Goal: Check status: Check status

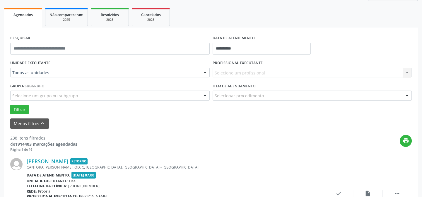
scroll to position [53, 0]
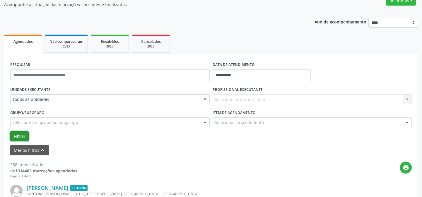
click at [20, 134] on button "Filtrar" at bounding box center [19, 136] width 18 height 10
click at [18, 134] on button "Filtrar" at bounding box center [19, 136] width 18 height 10
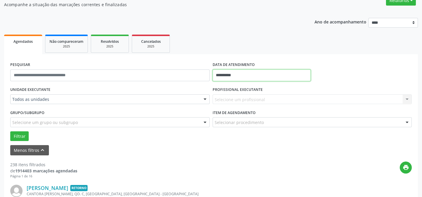
click at [227, 72] on input "**********" at bounding box center [261, 75] width 98 height 12
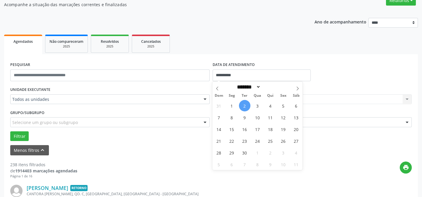
click at [244, 105] on span "2" at bounding box center [244, 105] width 11 height 11
type input "**********"
click at [244, 105] on span "2" at bounding box center [244, 105] width 11 height 11
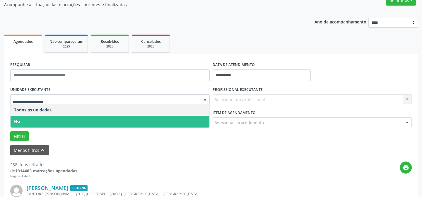
click at [48, 118] on span "Hse" at bounding box center [110, 122] width 199 height 12
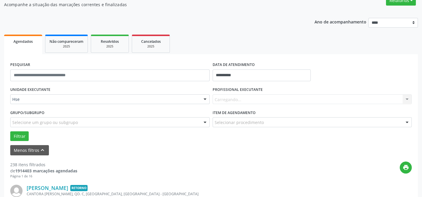
click at [48, 118] on div "UNIDADE EXECUTANTE Hse Todos as unidades Hse Nenhum resultado encontrado para: …" at bounding box center [211, 113] width 404 height 56
click at [224, 97] on div "Carregando... Nenhum resultado encontrado para: " " Não há nenhuma opção para s…" at bounding box center [311, 99] width 199 height 10
drag, startPoint x: 239, startPoint y: 94, endPoint x: 267, endPoint y: 95, distance: 28.7
click at [253, 95] on div "Carregando... Nenhum resultado encontrado para: " " Não há nenhuma opção para s…" at bounding box center [311, 99] width 199 height 10
drag, startPoint x: 407, startPoint y: 97, endPoint x: 312, endPoint y: 97, distance: 95.7
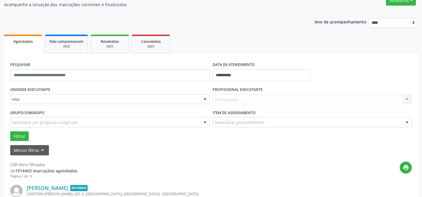
click at [405, 97] on div "Carregando... Nenhum resultado encontrado para: " " Não há nenhuma opção para s…" at bounding box center [311, 99] width 199 height 10
click at [229, 97] on div "Carregando... Nenhum resultado encontrado para: " " Não há nenhuma opção para s…" at bounding box center [311, 99] width 199 height 10
drag, startPoint x: 229, startPoint y: 90, endPoint x: 230, endPoint y: 96, distance: 5.3
click at [231, 93] on label "PROFISSIONAL EXECUTANTE" at bounding box center [237, 89] width 50 height 9
click at [220, 109] on label "Item de agendamento" at bounding box center [233, 112] width 43 height 9
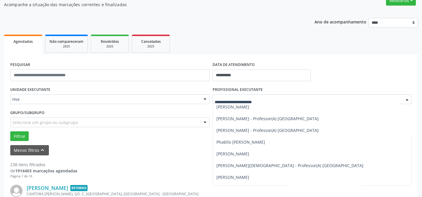
scroll to position [3512, 0]
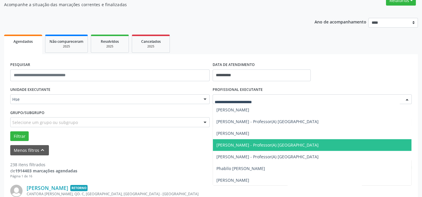
click at [240, 145] on span "[PERSON_NAME] - Professor(A) [GEOGRAPHIC_DATA]" at bounding box center [267, 145] width 102 height 6
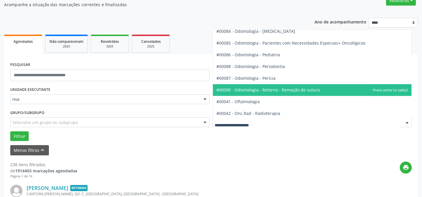
scroll to position [772, 0]
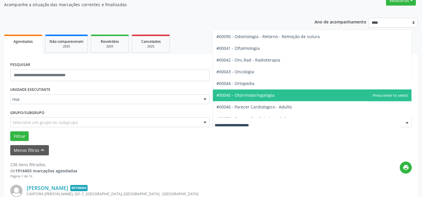
click at [244, 94] on span "#00045 - Otorrinolaringologia" at bounding box center [245, 95] width 58 height 6
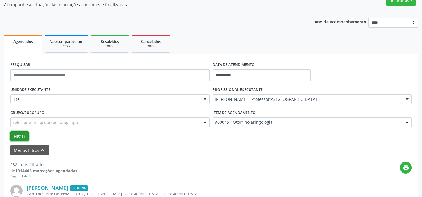
click at [20, 135] on button "Filtrar" at bounding box center [19, 136] width 18 height 10
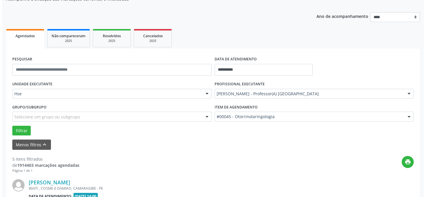
scroll to position [138, 0]
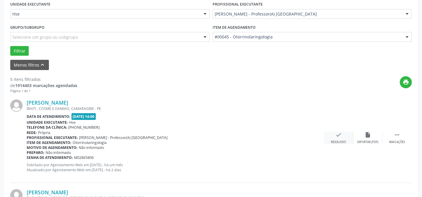
click at [335, 134] on div "check Resolvido" at bounding box center [338, 137] width 29 height 13
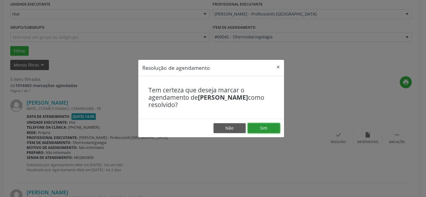
click at [261, 126] on button "Sim" at bounding box center [264, 128] width 32 height 10
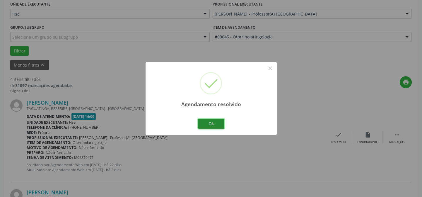
click at [210, 123] on button "Ok" at bounding box center [211, 124] width 26 height 10
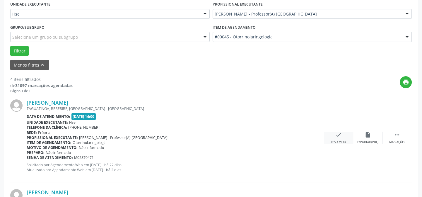
click at [340, 134] on icon "check" at bounding box center [338, 134] width 6 height 6
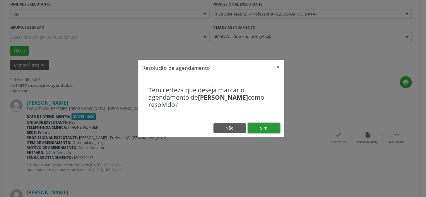
click at [261, 125] on button "Sim" at bounding box center [264, 128] width 32 height 10
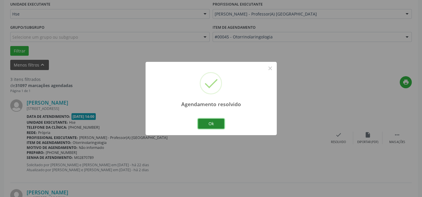
click at [212, 124] on button "Ok" at bounding box center [211, 124] width 26 height 10
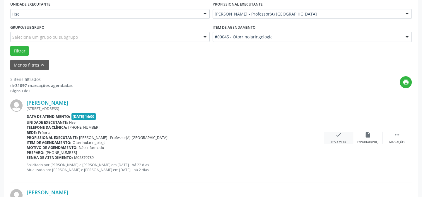
click at [338, 131] on icon "check" at bounding box center [338, 134] width 6 height 6
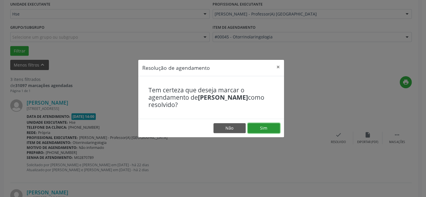
click at [264, 127] on button "Sim" at bounding box center [264, 128] width 32 height 10
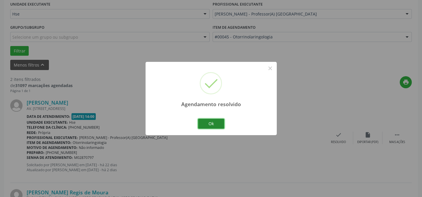
click at [211, 123] on button "Ok" at bounding box center [211, 124] width 26 height 10
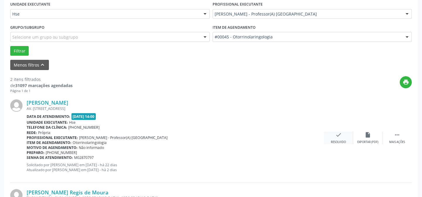
click at [335, 133] on icon "check" at bounding box center [338, 134] width 6 height 6
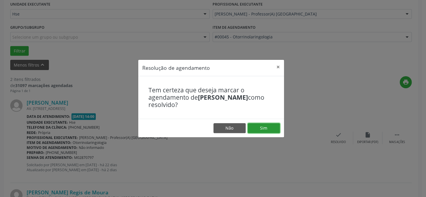
click at [263, 128] on button "Sim" at bounding box center [264, 128] width 32 height 10
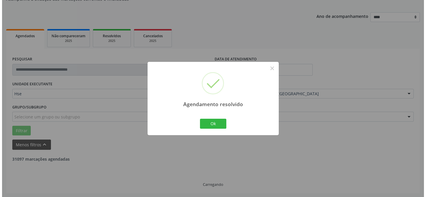
scroll to position [134, 0]
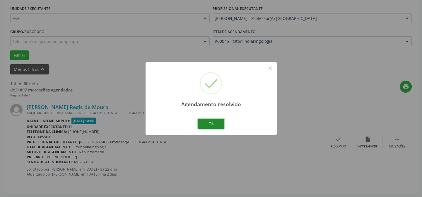
click at [209, 122] on button "Ok" at bounding box center [211, 124] width 26 height 10
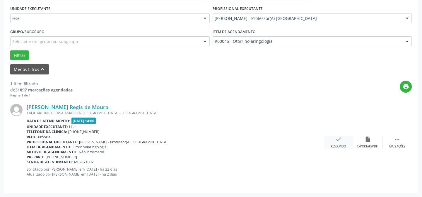
click at [338, 136] on icon "check" at bounding box center [338, 139] width 6 height 6
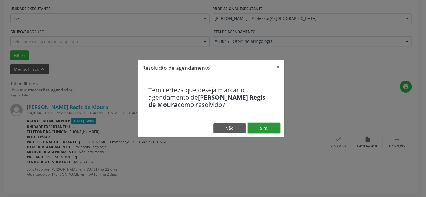
click at [262, 126] on button "Sim" at bounding box center [264, 128] width 32 height 10
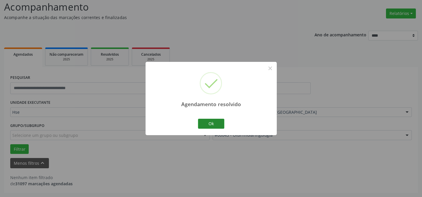
scroll to position [40, 0]
click at [210, 123] on button "Ok" at bounding box center [211, 124] width 26 height 10
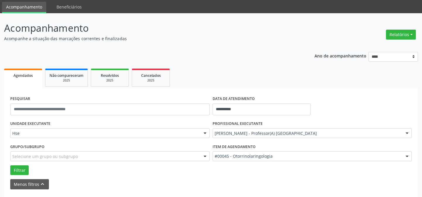
scroll to position [0, 0]
